Goal: Navigation & Orientation: Find specific page/section

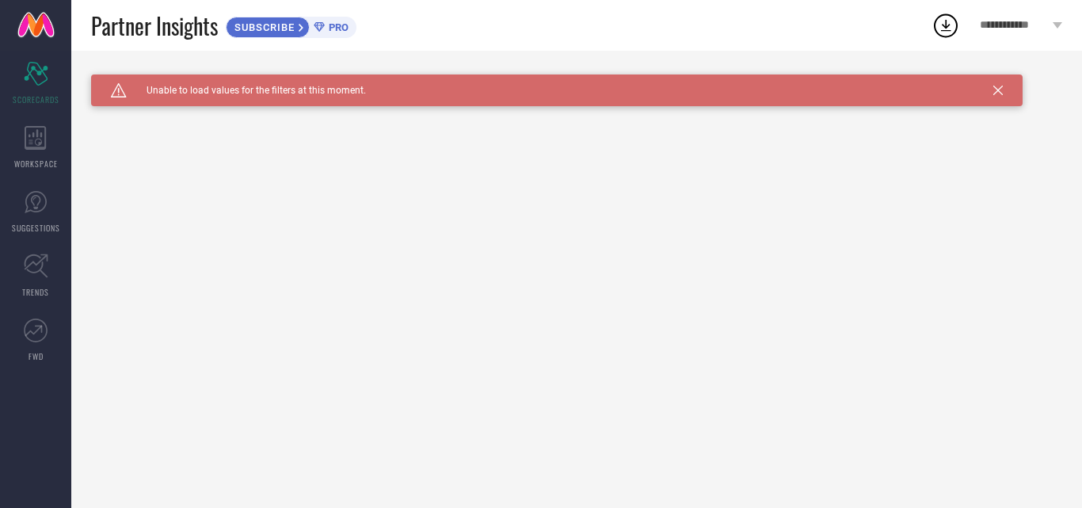
click at [994, 93] on icon at bounding box center [998, 91] width 10 height 10
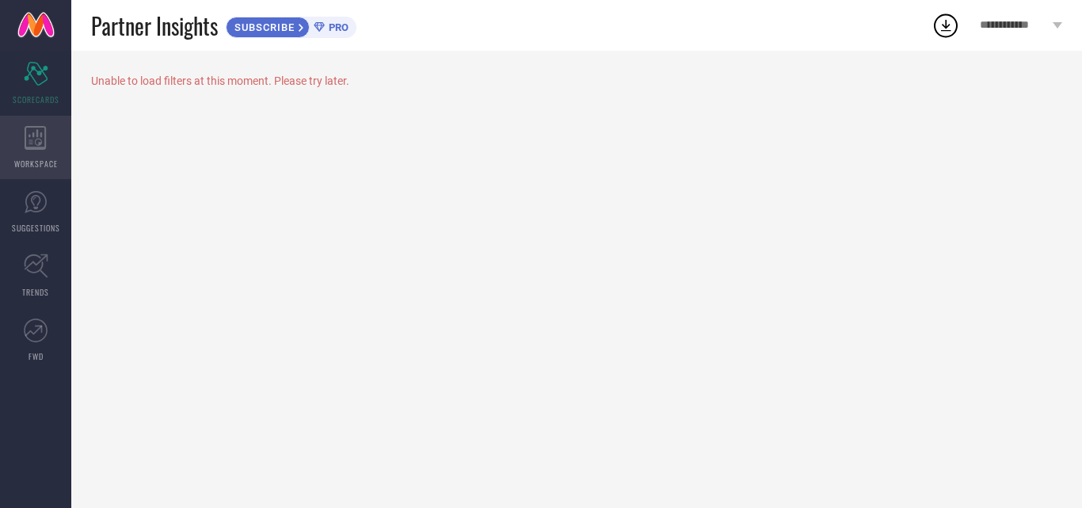
click at [39, 141] on icon at bounding box center [36, 138] width 22 height 24
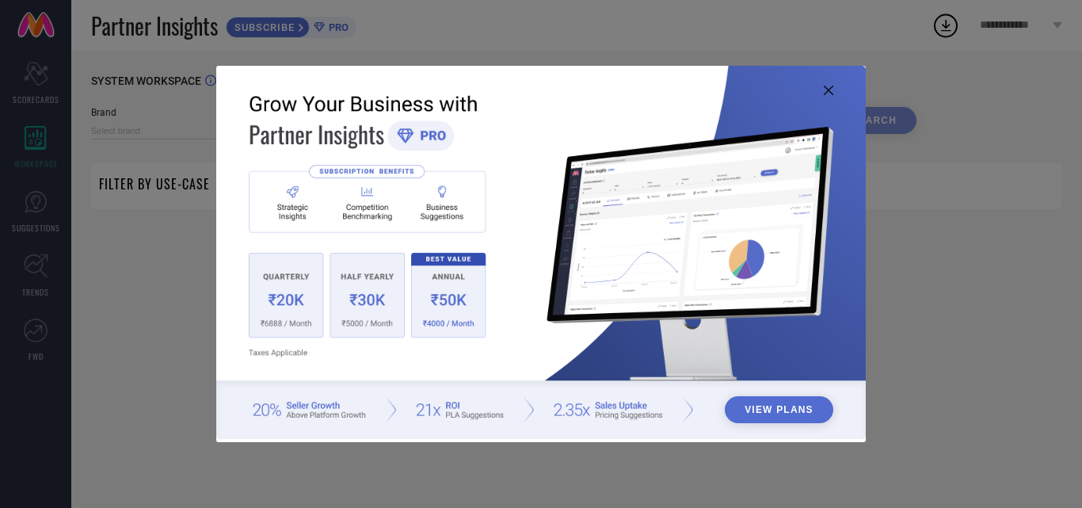
type input "1 STOP FASHION"
type input "All"
click at [834, 89] on img at bounding box center [540, 252] width 649 height 373
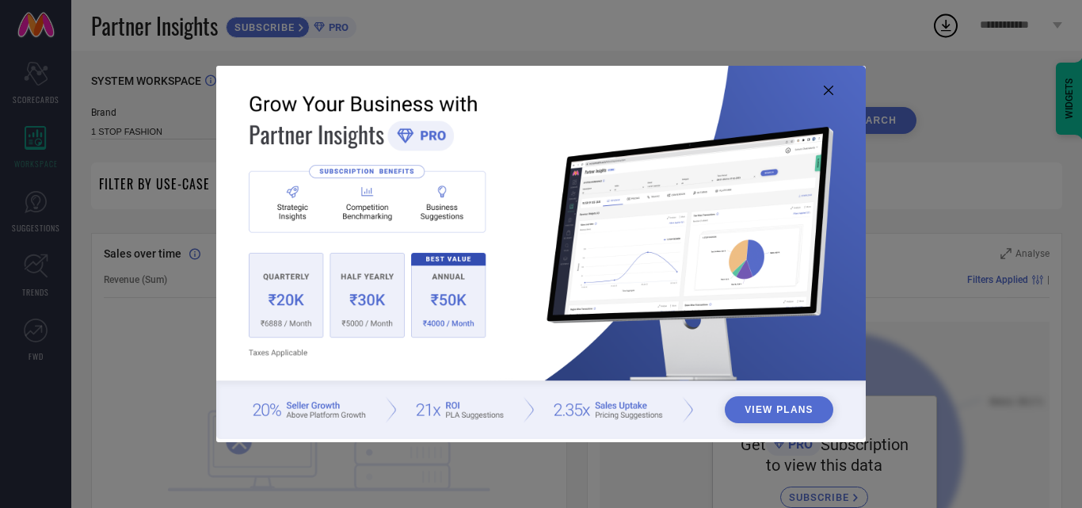
click at [830, 93] on icon at bounding box center [828, 91] width 10 height 10
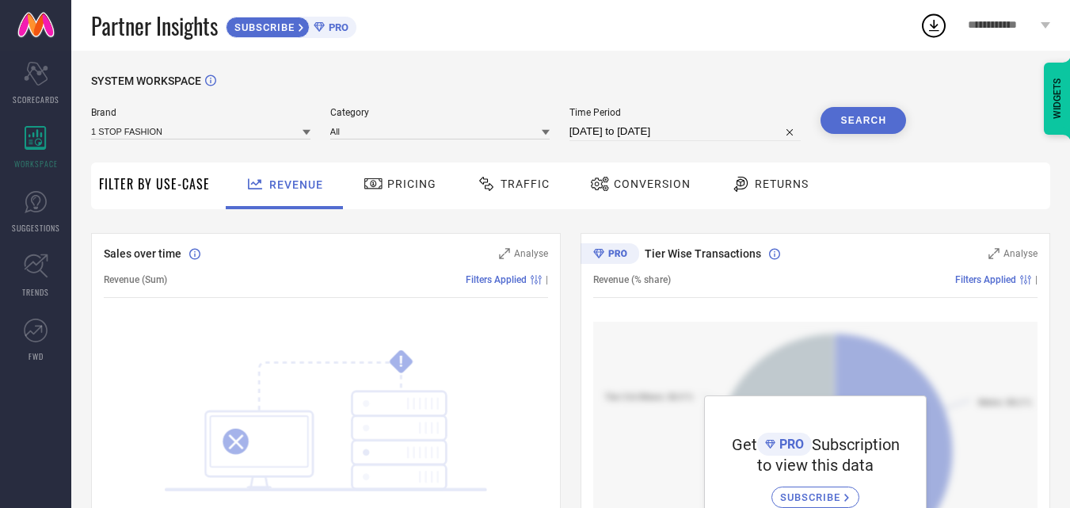
click at [743, 186] on icon at bounding box center [741, 183] width 20 height 19
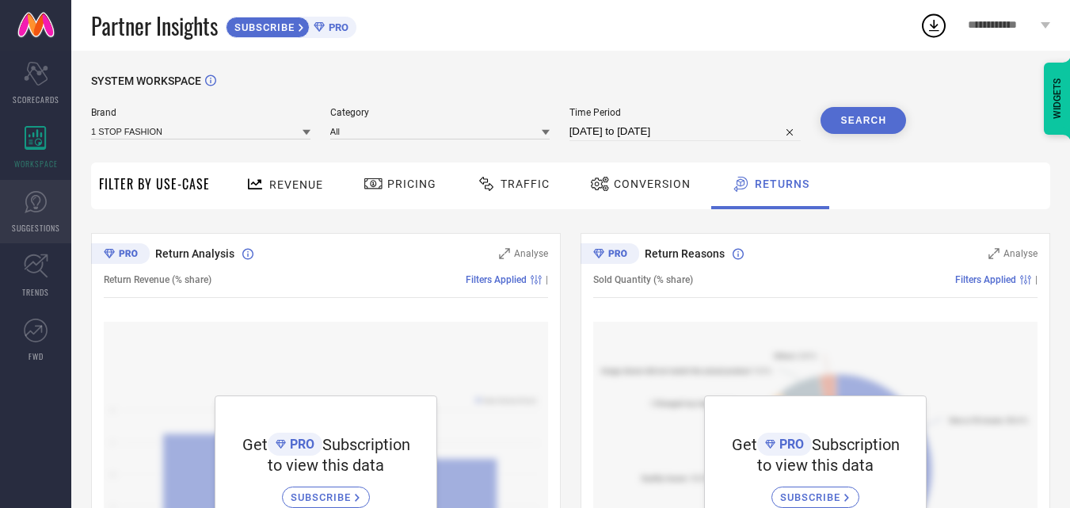
click at [29, 199] on icon at bounding box center [36, 202] width 24 height 24
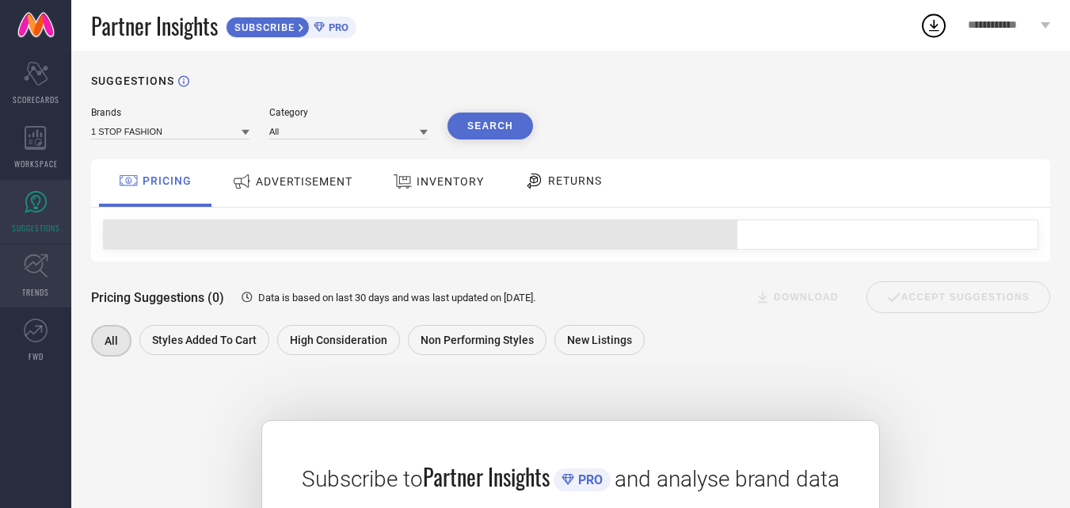
click at [31, 275] on icon at bounding box center [36, 265] width 25 height 25
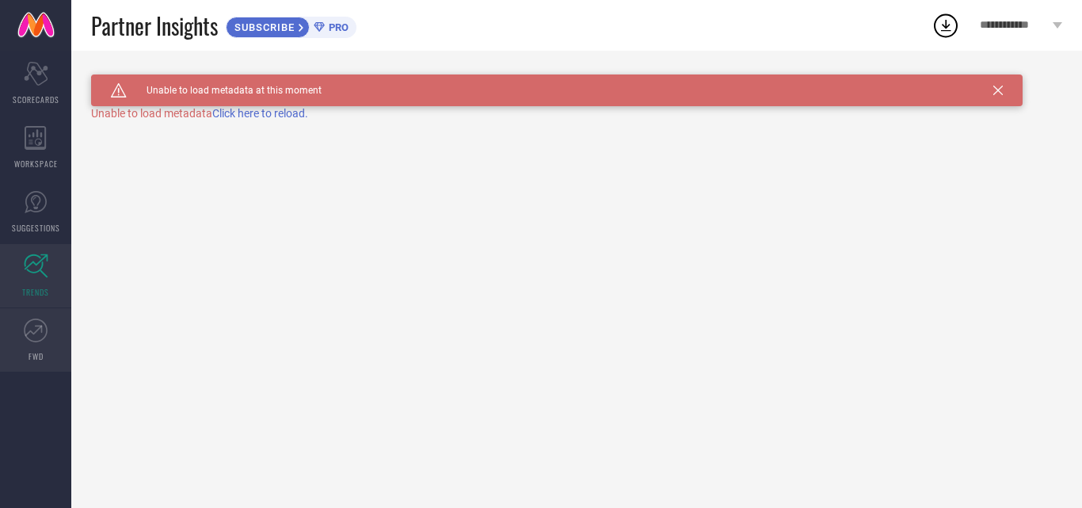
click at [37, 342] on link "FWD" at bounding box center [35, 339] width 71 height 63
